Goal: Information Seeking & Learning: Learn about a topic

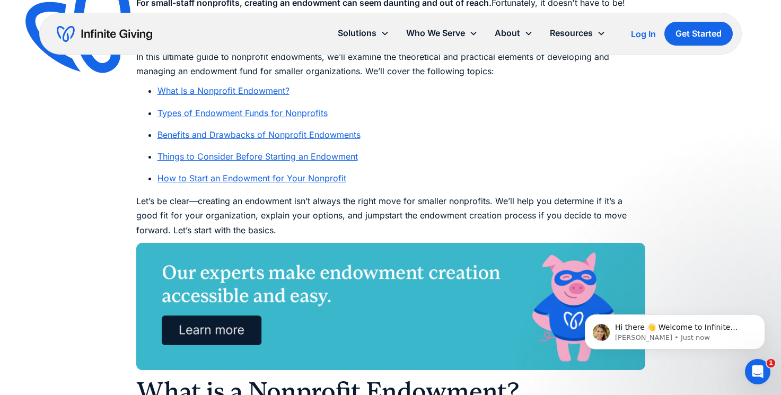
scroll to position [620, 0]
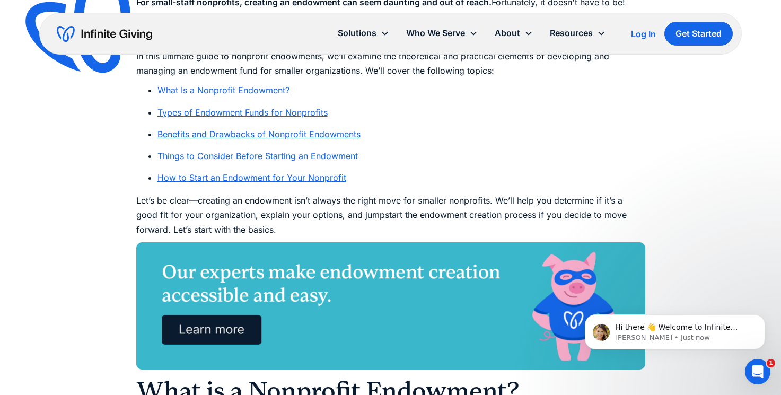
click at [206, 111] on link "Types of Endowment Funds for Nonprofits" at bounding box center [242, 112] width 170 height 11
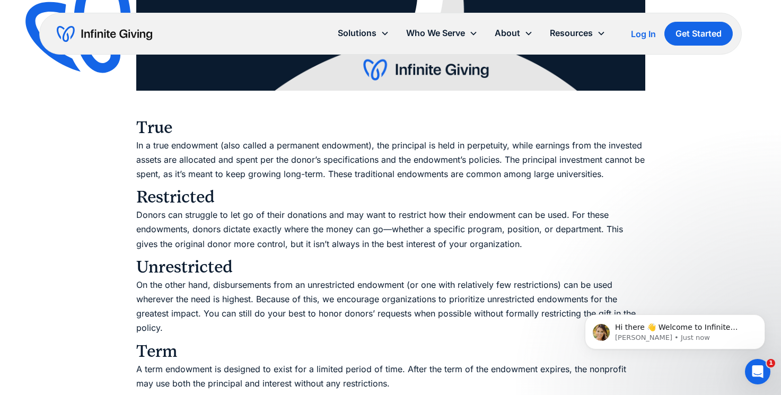
scroll to position [1728, 0]
click at [376, 157] on p "In a true endowment (also called a permanent endowment), the principal is held …" at bounding box center [390, 159] width 509 height 43
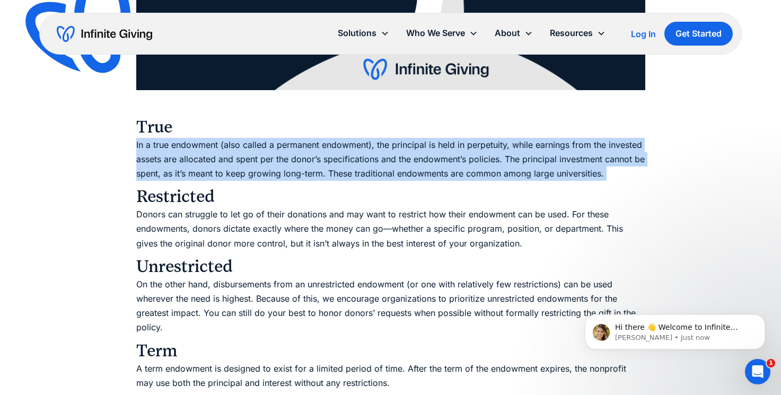
click at [376, 157] on p "In a true endowment (also called a permanent endowment), the principal is held …" at bounding box center [390, 159] width 509 height 43
click at [460, 160] on p "In a true endowment (also called a permanent endowment), the principal is held …" at bounding box center [390, 159] width 509 height 43
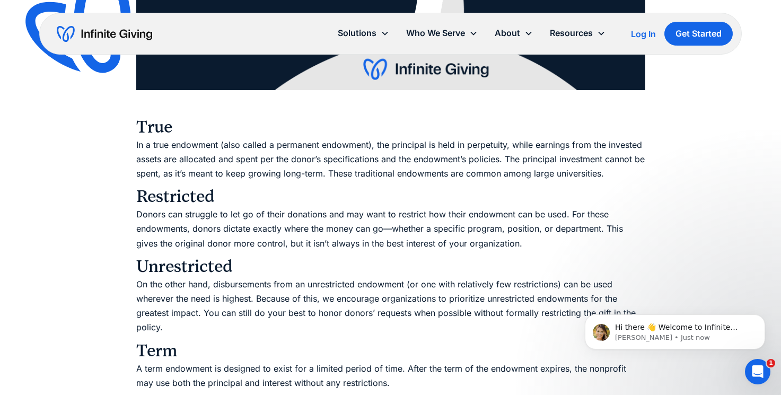
click at [548, 165] on p "In a true endowment (also called a permanent endowment), the principal is held …" at bounding box center [390, 159] width 509 height 43
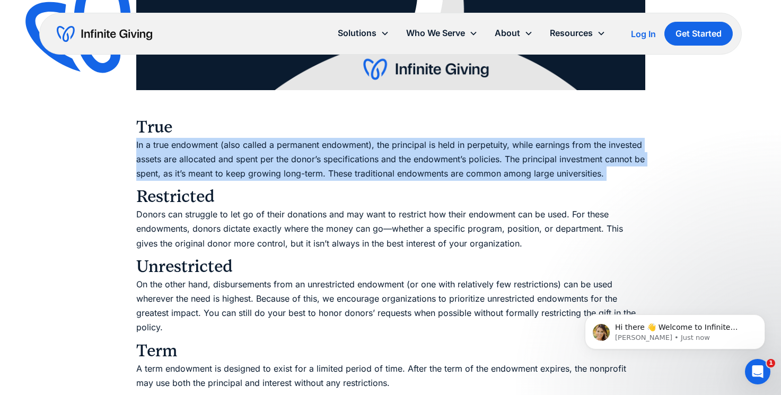
click at [548, 165] on p "In a true endowment (also called a permanent endowment), the principal is held …" at bounding box center [390, 159] width 509 height 43
click at [642, 170] on p "In a true endowment (also called a permanent endowment), the principal is held …" at bounding box center [390, 159] width 509 height 43
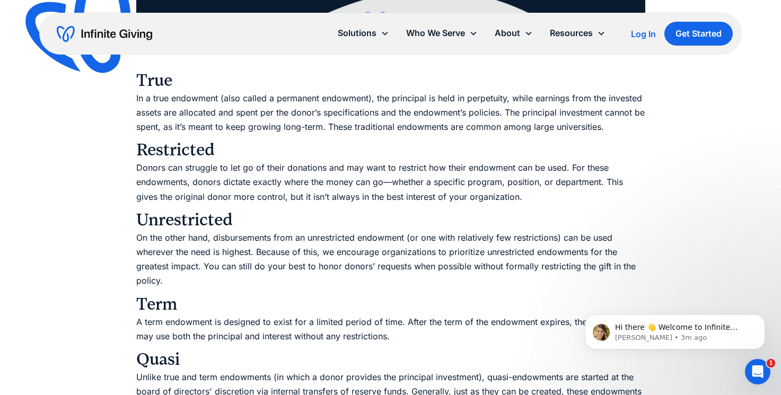
scroll to position [1771, 0]
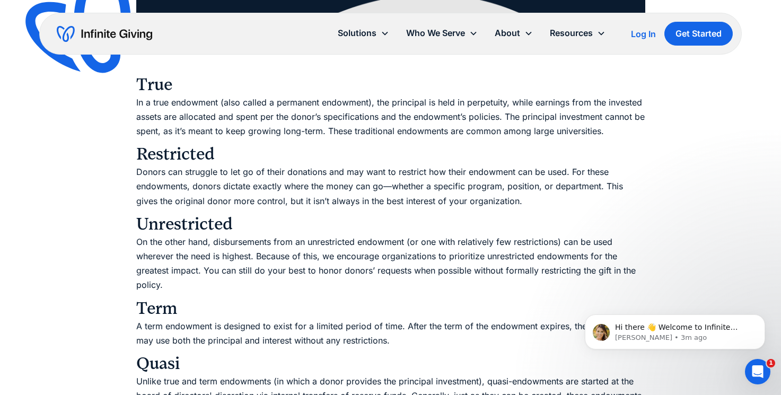
drag, startPoint x: 327, startPoint y: 148, endPoint x: 253, endPoint y: 164, distance: 75.0
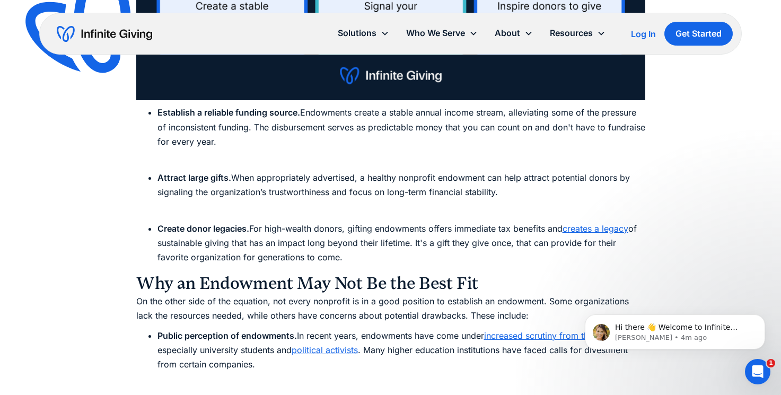
scroll to position [2804, 0]
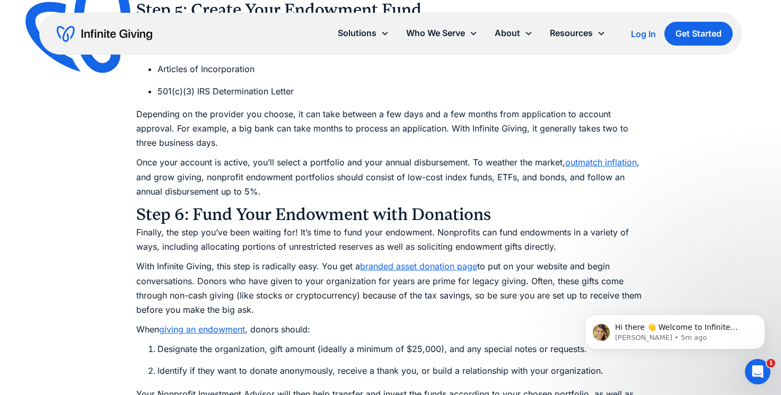
scroll to position [5371, 0]
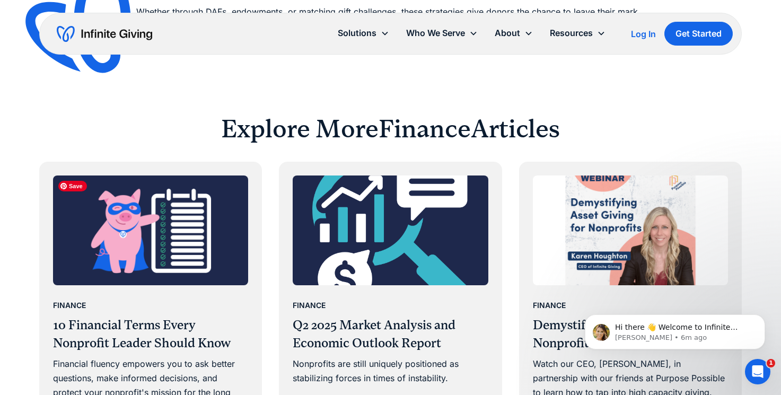
scroll to position [1960, 0]
